Goal: Information Seeking & Learning: Learn about a topic

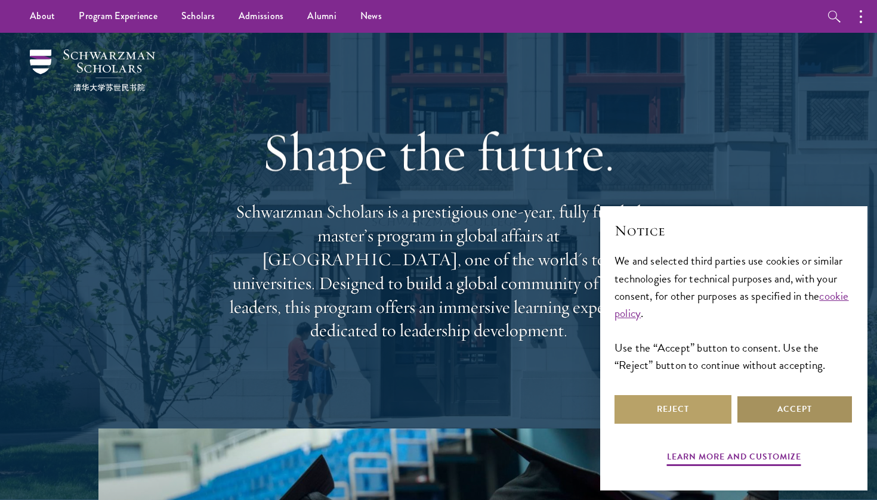
click at [775, 409] on button "Accept" at bounding box center [794, 409] width 117 height 29
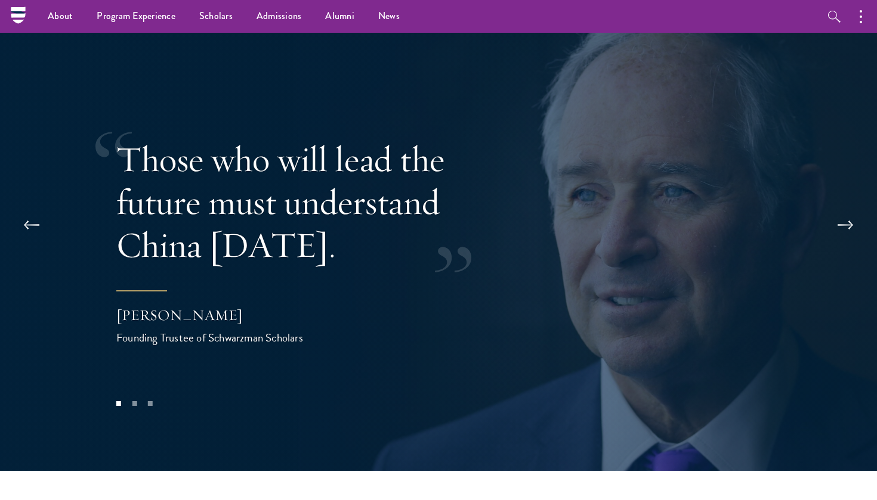
scroll to position [2383, 0]
click at [846, 209] on button at bounding box center [844, 225] width 39 height 33
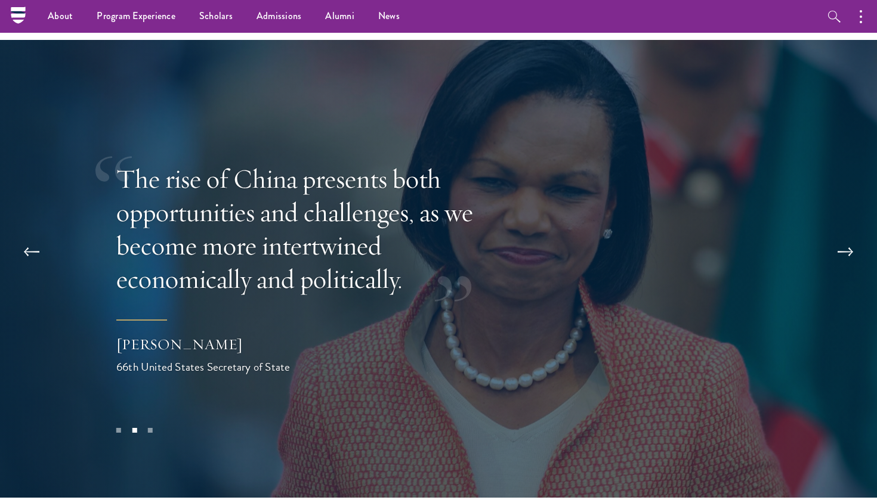
scroll to position [2321, 0]
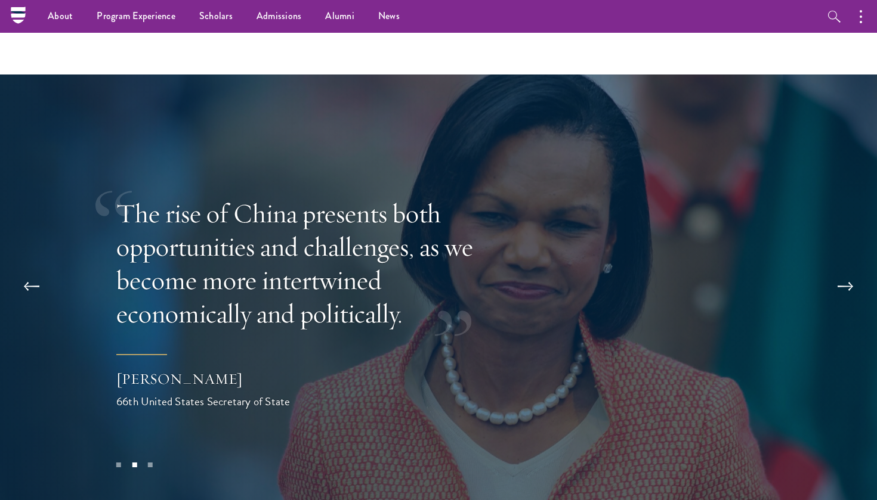
click at [846, 270] on button at bounding box center [844, 286] width 39 height 33
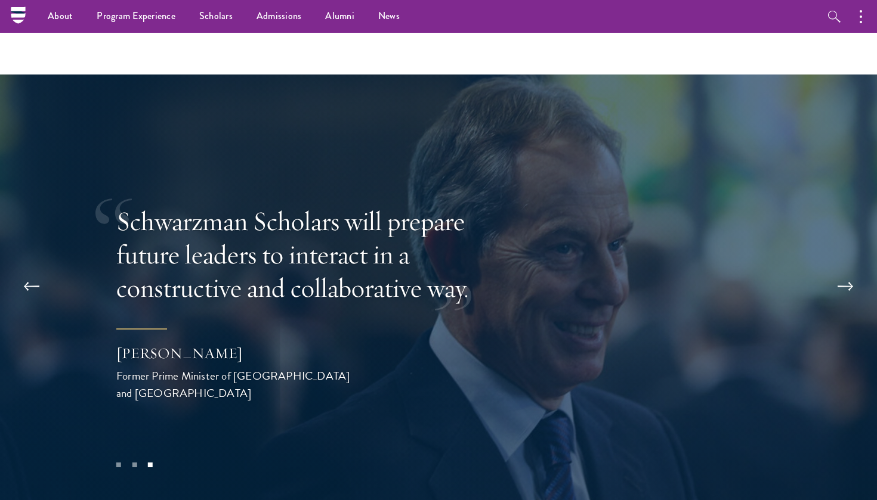
click at [850, 270] on button at bounding box center [844, 286] width 39 height 33
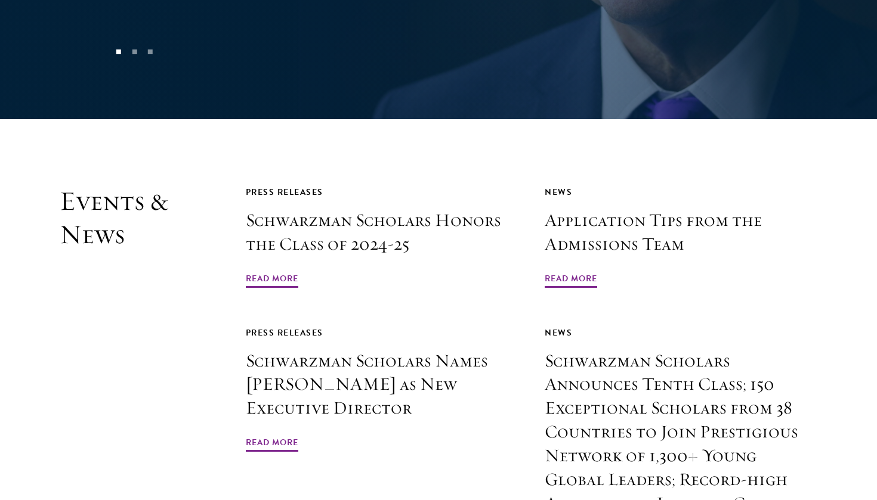
scroll to position [2736, 0]
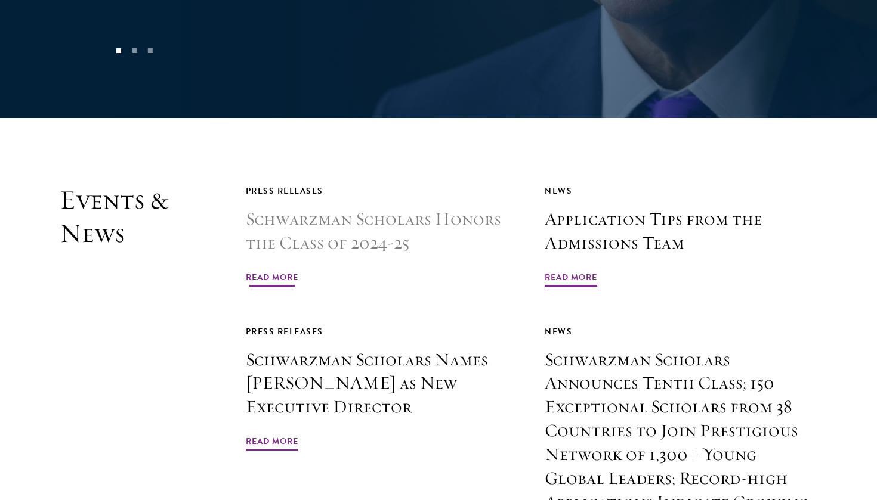
click at [396, 208] on h3 "Schwarzman Scholars Honors the Class of 2024-25" at bounding box center [382, 232] width 272 height 48
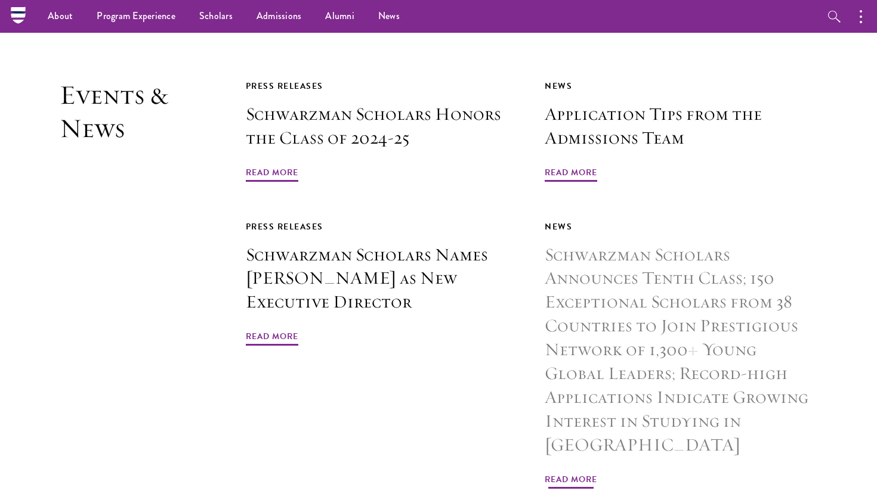
scroll to position [2840, 0]
click at [603, 246] on h3 "Schwarzman Scholars Announces Tenth Class; 150 Exceptional Scholars from 38 Cou…" at bounding box center [680, 351] width 272 height 214
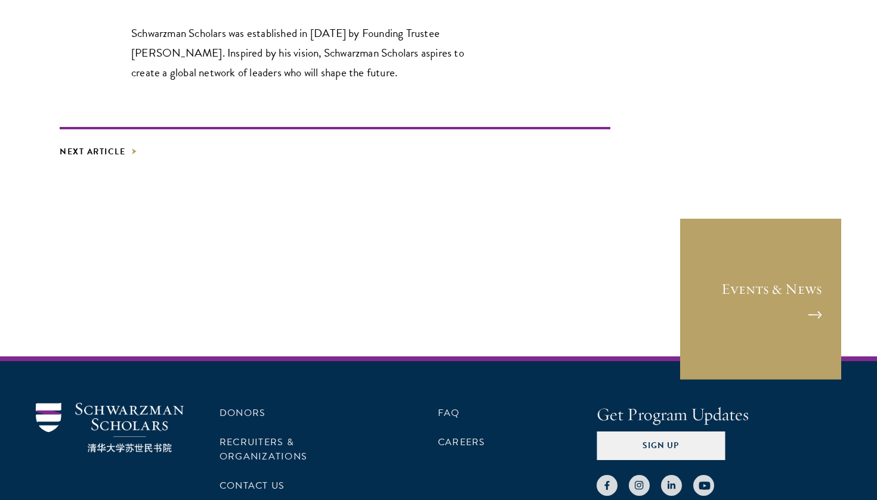
scroll to position [2326, 0]
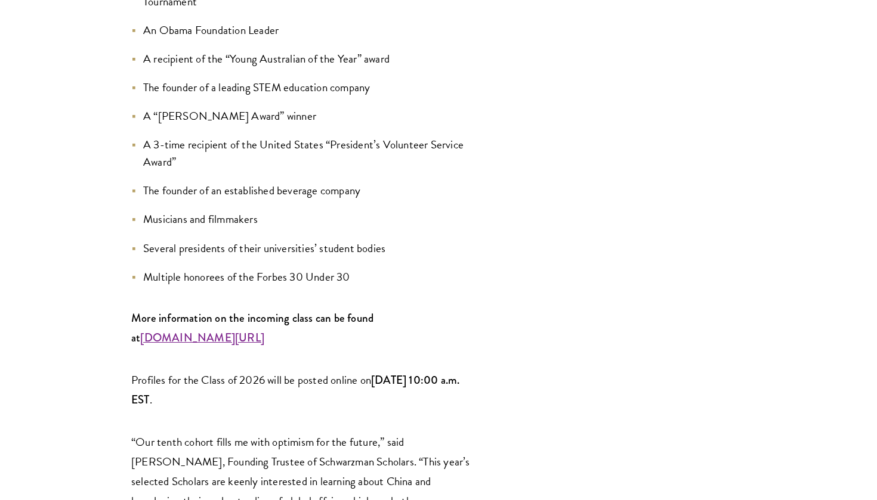
scroll to position [1585, 0]
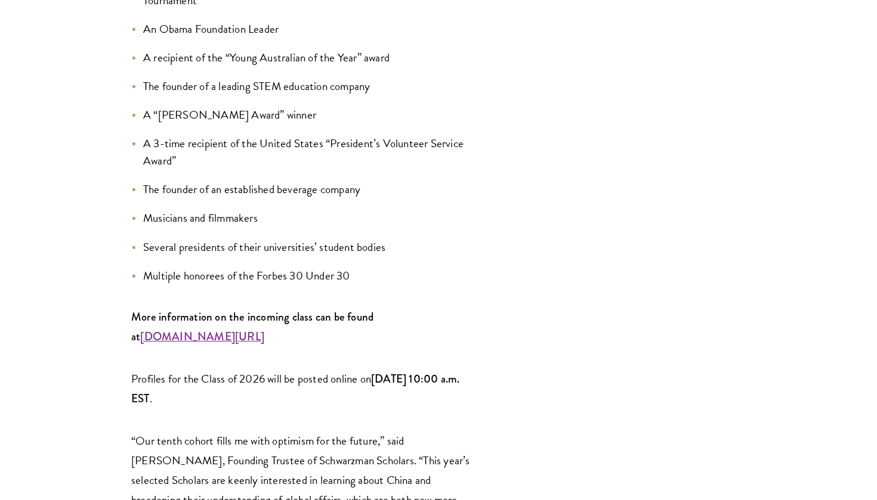
click at [169, 329] on strong "www.schwarzmanscholars.org/scholars" at bounding box center [202, 337] width 124 height 16
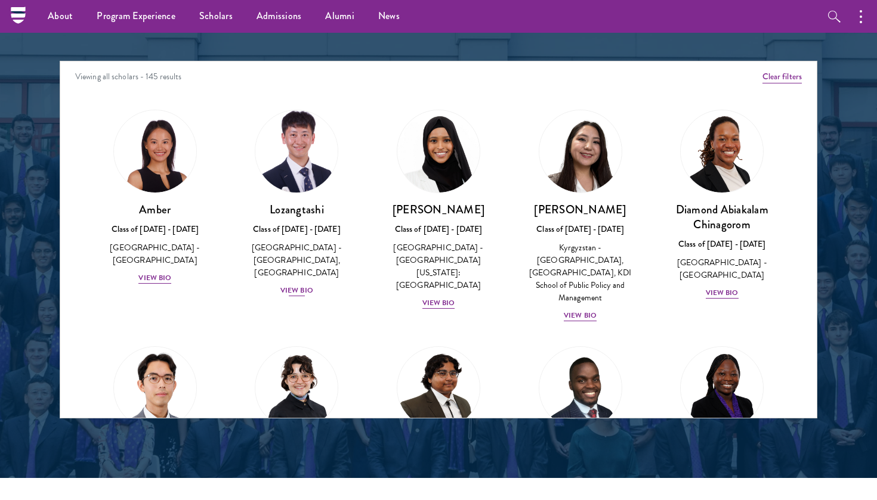
click at [299, 289] on div "View Bio" at bounding box center [296, 290] width 33 height 11
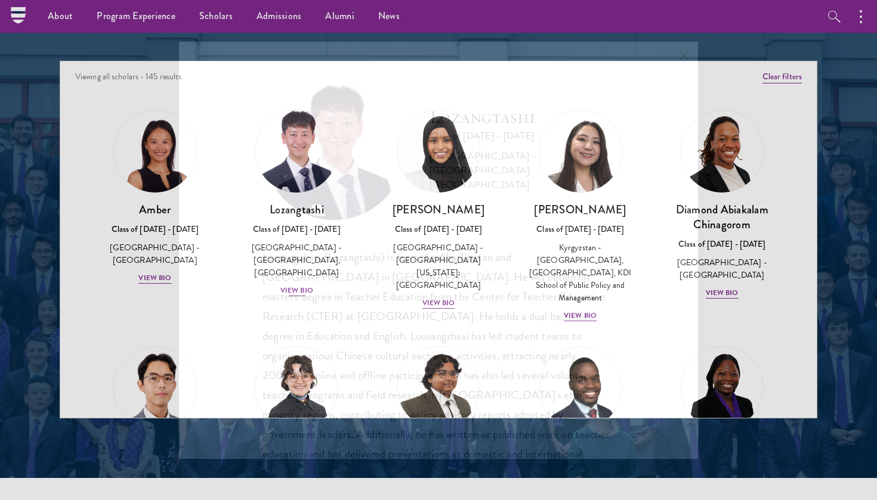
scroll to position [1, 0]
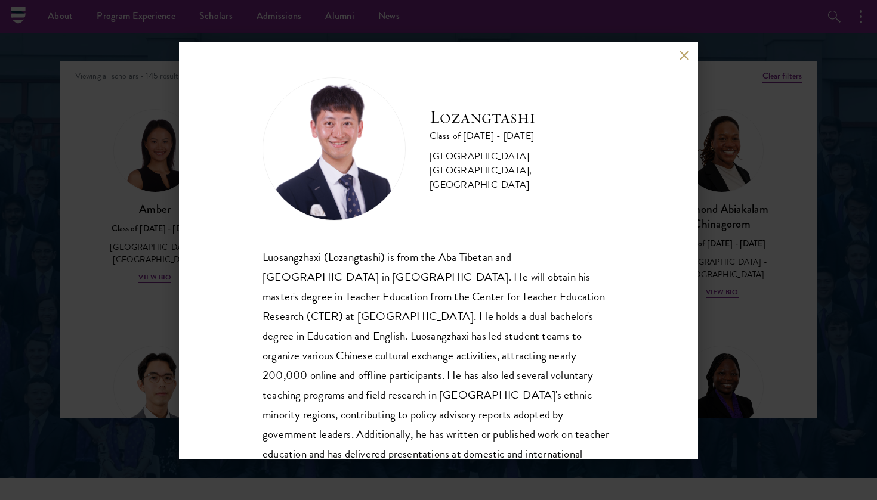
click at [686, 58] on button at bounding box center [684, 56] width 10 height 10
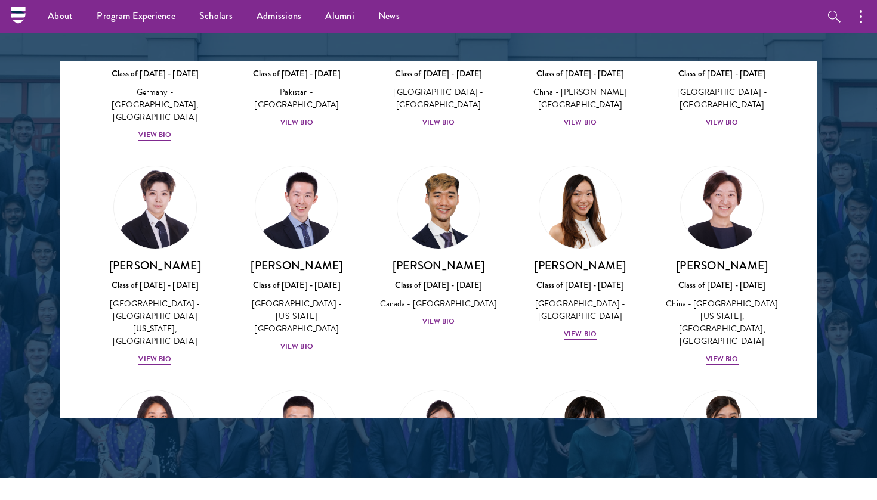
scroll to position [3136, 0]
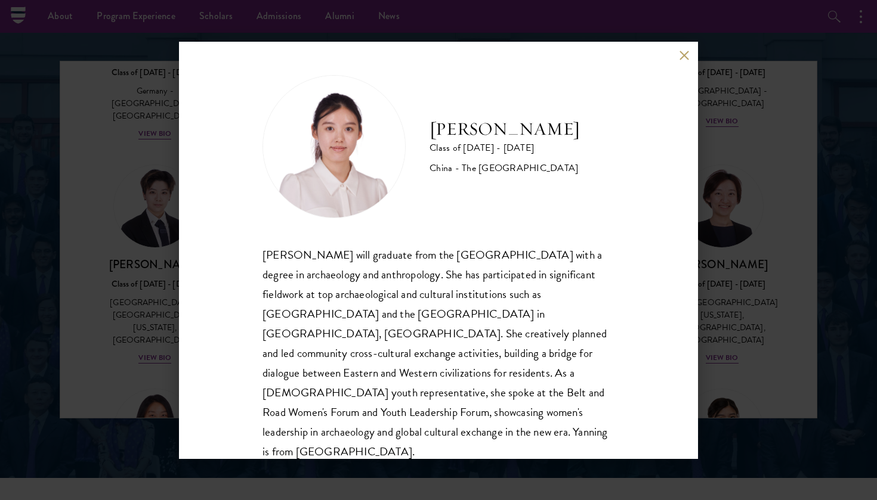
scroll to position [1, 0]
click at [680, 54] on button at bounding box center [684, 56] width 10 height 10
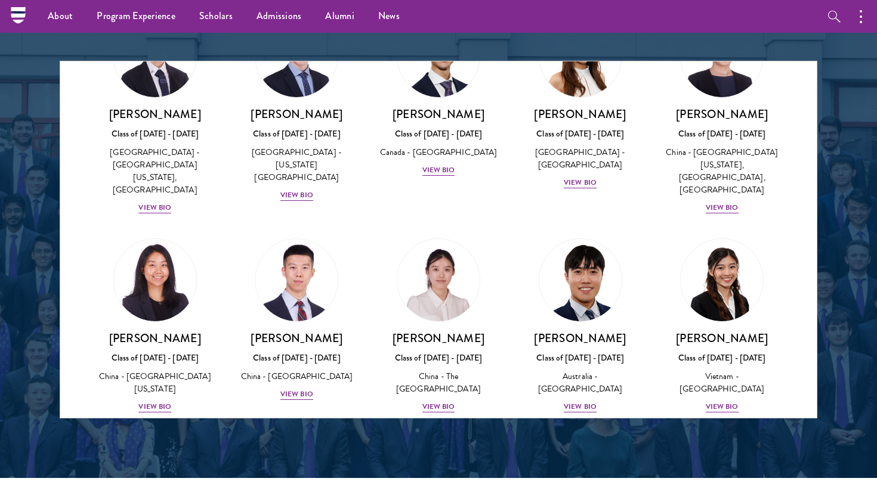
scroll to position [3287, 0]
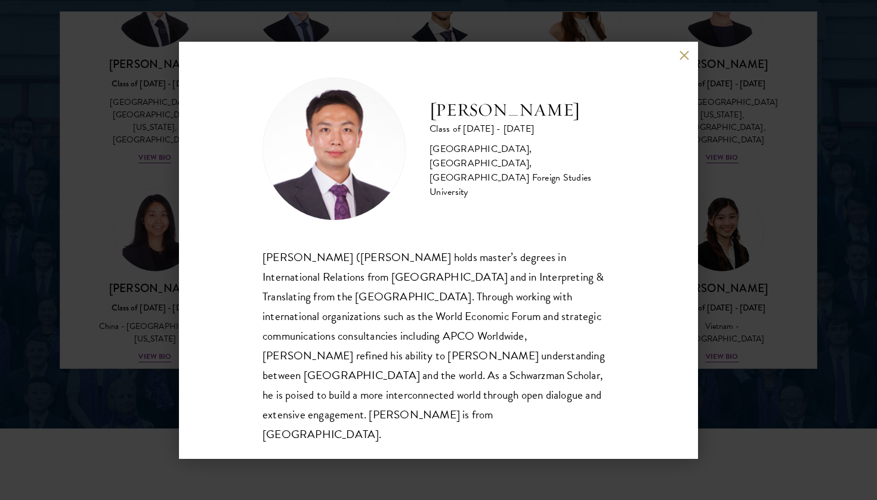
scroll to position [1572, 0]
click at [688, 61] on button at bounding box center [684, 56] width 10 height 10
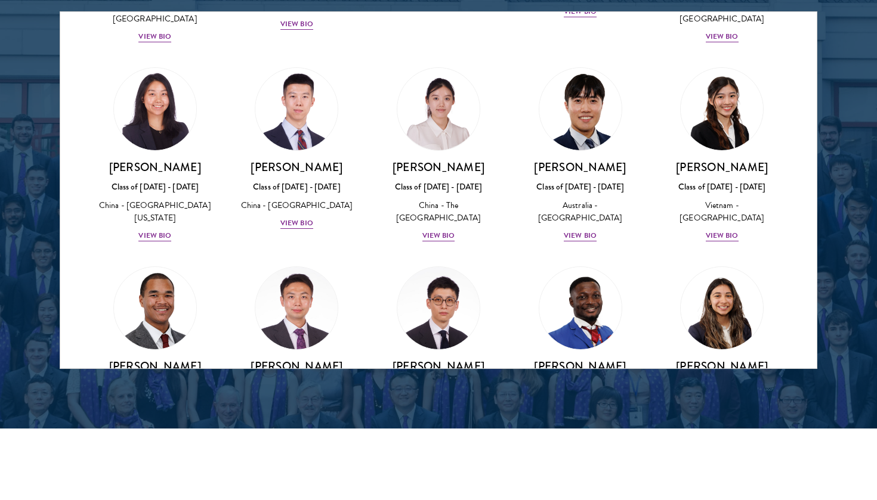
scroll to position [3402, 0]
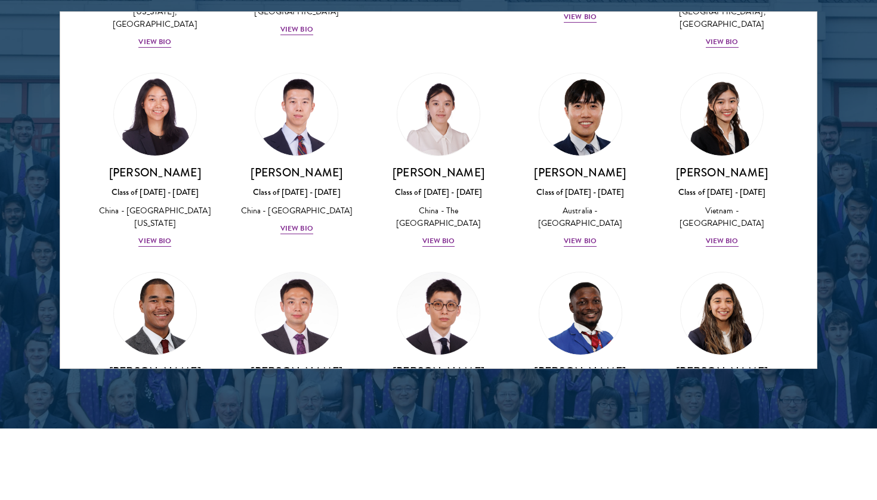
click at [443, 435] on div "View Bio" at bounding box center [438, 440] width 33 height 11
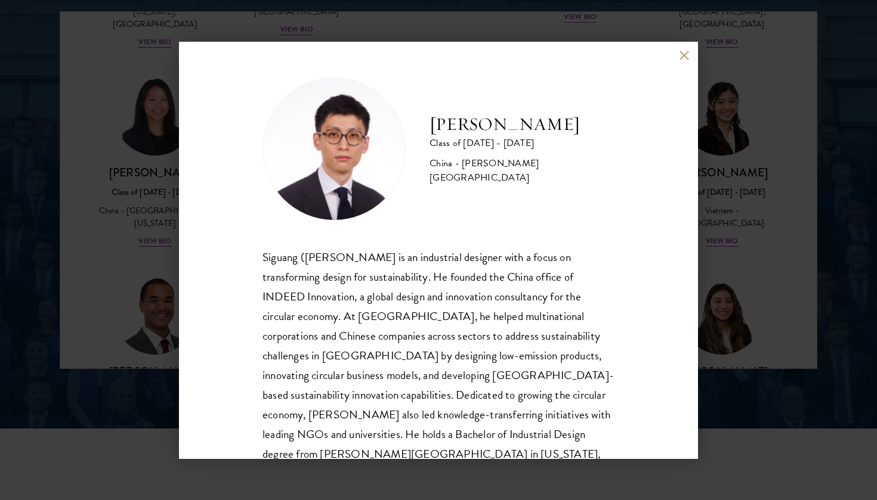
click at [680, 57] on button at bounding box center [684, 56] width 10 height 10
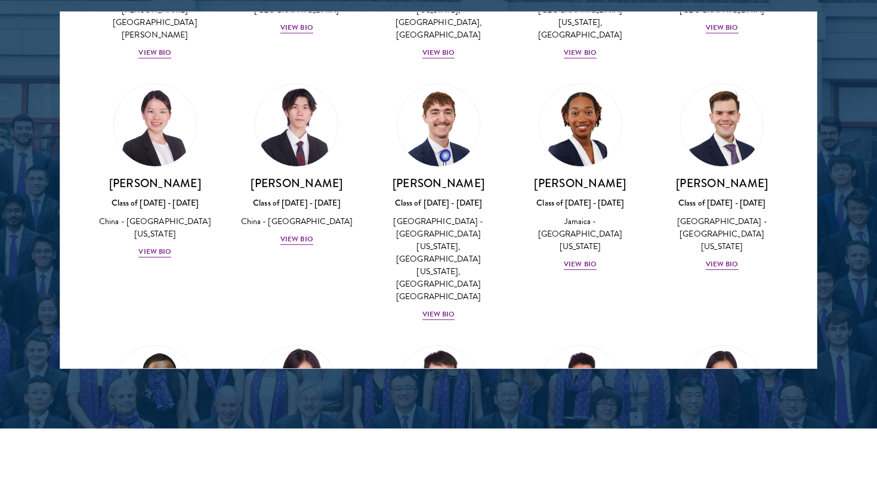
scroll to position [5797, 0]
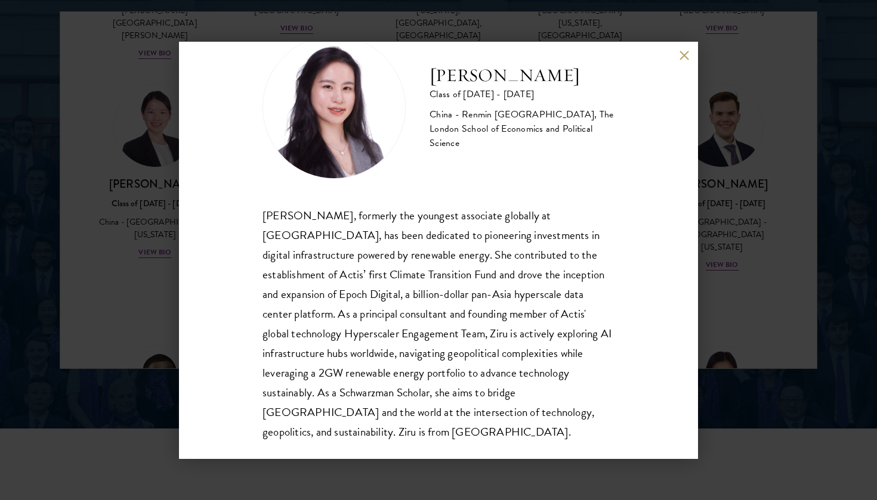
scroll to position [41, 0]
click at [682, 51] on button at bounding box center [684, 56] width 10 height 10
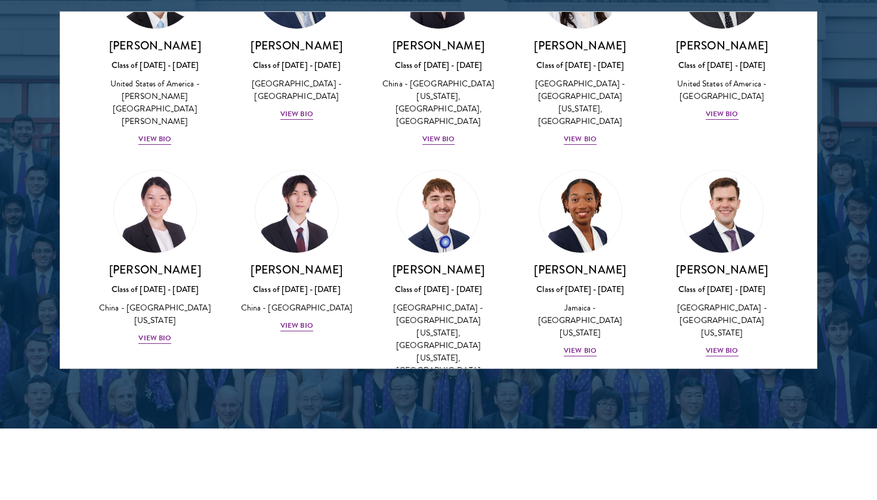
scroll to position [5710, 0]
